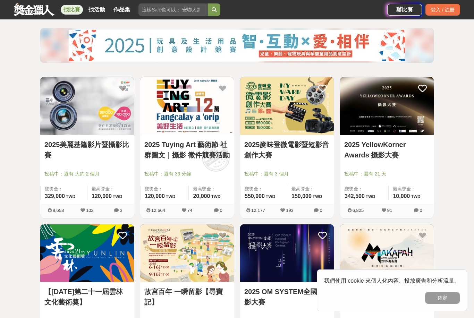
scroll to position [75, 0]
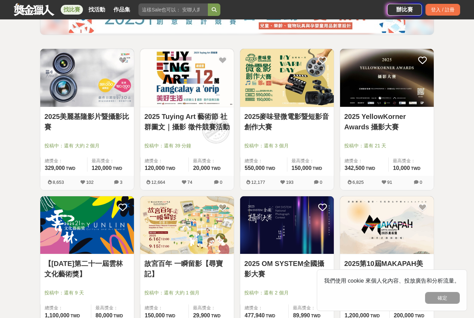
click at [386, 122] on link "2025 YellowKorner Awards 攝影大賽" at bounding box center [386, 121] width 85 height 21
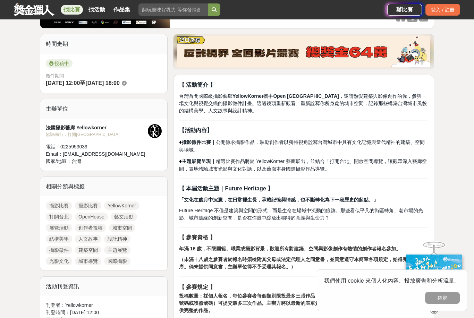
scroll to position [159, 0]
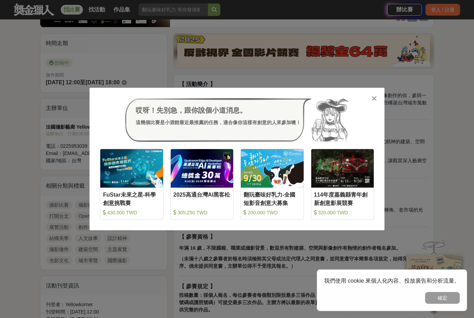
click at [373, 102] on icon at bounding box center [374, 98] width 5 height 7
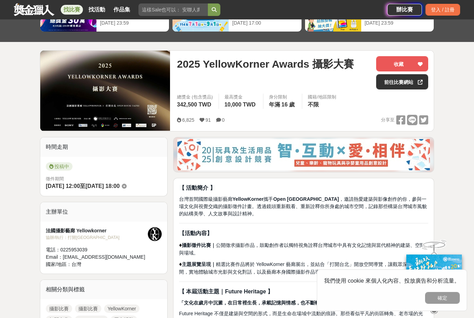
scroll to position [55, 0]
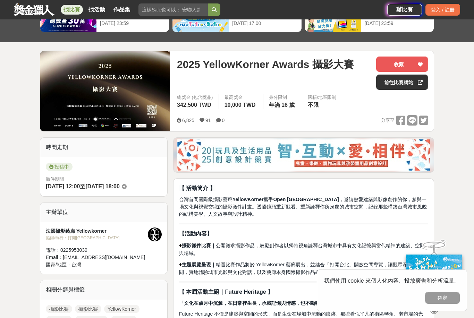
click at [410, 82] on link "前往比賽網站" at bounding box center [402, 82] width 52 height 15
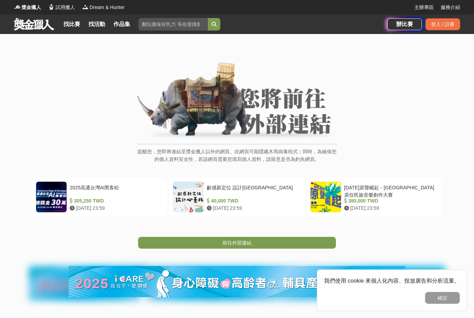
click at [445, 246] on div "前往外部連結" at bounding box center [237, 243] width 474 height 12
click at [264, 246] on link "前往外部連結" at bounding box center [237, 243] width 198 height 12
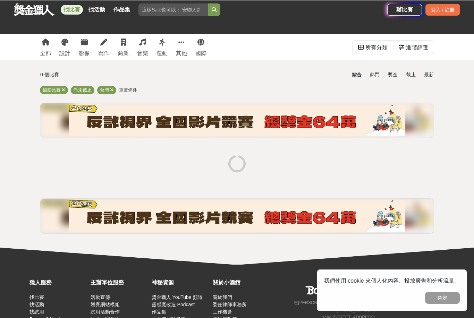
click at [83, 47] on link "影像" at bounding box center [84, 47] width 11 height 26
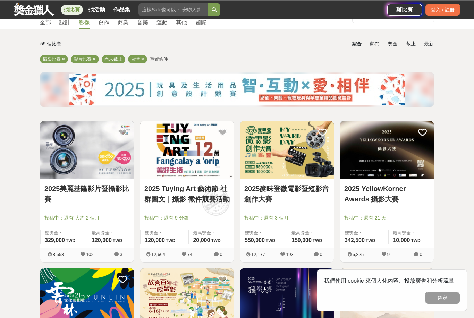
click at [214, 184] on link "2025 Tuying Art 藝術節 社群圖文｜攝影 徵件競賽活動" at bounding box center [186, 194] width 85 height 21
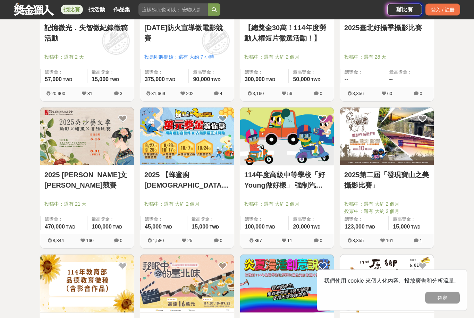
scroll to position [634, 0]
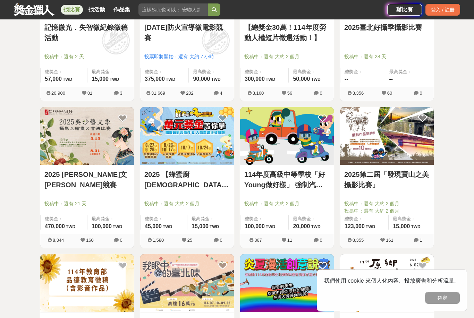
click at [394, 179] on link "2025第二屆「發現寶山之美攝影比賽」" at bounding box center [386, 179] width 85 height 21
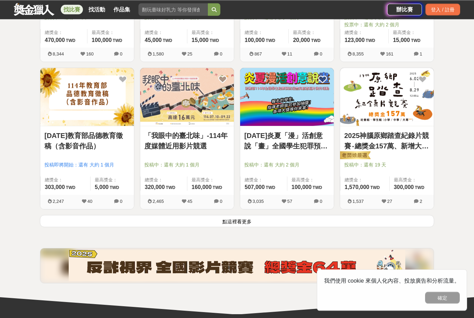
scroll to position [892, 0]
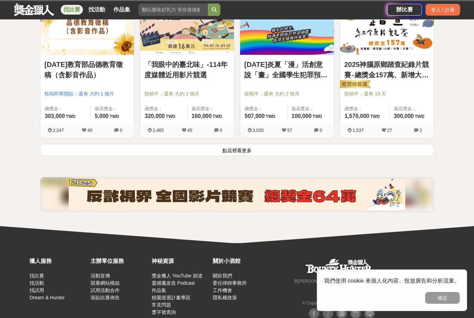
click at [244, 151] on button "點這裡看更多" at bounding box center [237, 150] width 394 height 12
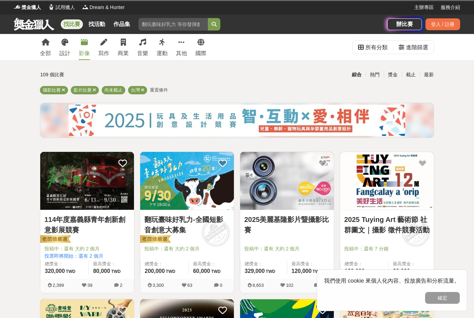
click at [27, 20] on link at bounding box center [34, 23] width 42 height 13
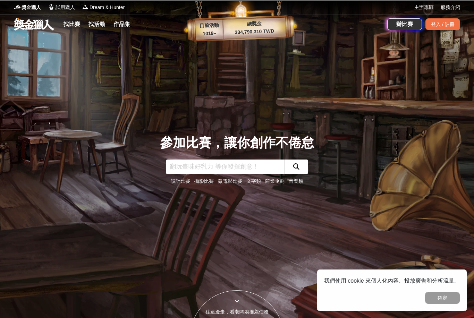
click at [70, 20] on link "找比賽" at bounding box center [72, 24] width 22 height 10
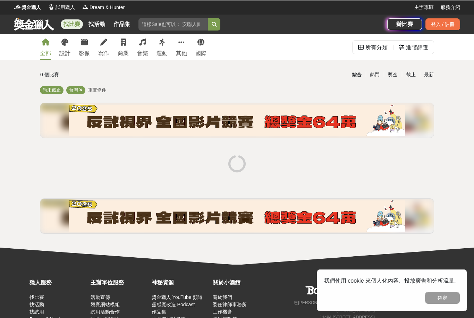
click at [103, 49] on link "寫作" at bounding box center [103, 47] width 11 height 26
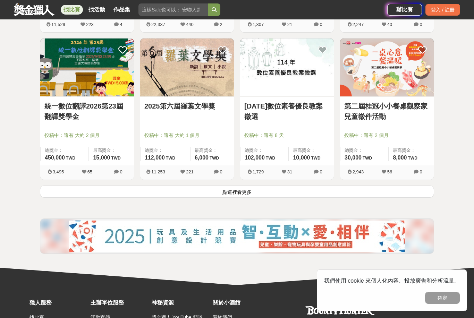
scroll to position [860, 0]
